Goal: Use online tool/utility: Utilize a website feature to perform a specific function

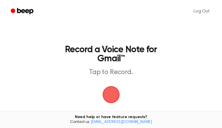
click at [112, 96] on span "button" at bounding box center [112, 95] width 32 height 32
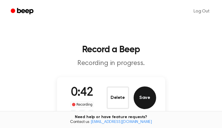
click at [146, 98] on button "Save" at bounding box center [145, 97] width 23 height 23
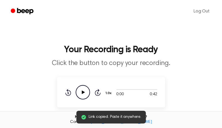
click at [83, 91] on icon at bounding box center [83, 92] width 3 height 4
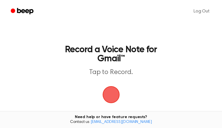
click at [118, 92] on span "button" at bounding box center [112, 95] width 32 height 32
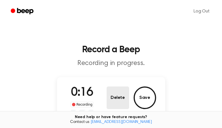
click at [114, 99] on button "Delete" at bounding box center [118, 97] width 23 height 23
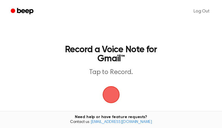
click at [109, 98] on span "button" at bounding box center [111, 95] width 16 height 16
click at [116, 93] on span "button" at bounding box center [112, 95] width 32 height 32
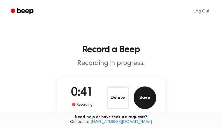
click at [146, 99] on button "Save" at bounding box center [145, 97] width 23 height 23
